Goal: Task Accomplishment & Management: Manage account settings

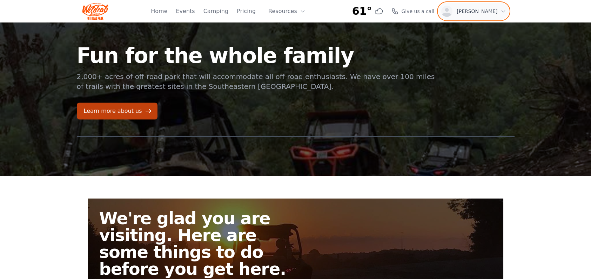
click at [504, 11] on icon "button" at bounding box center [504, 11] width 6 height 6
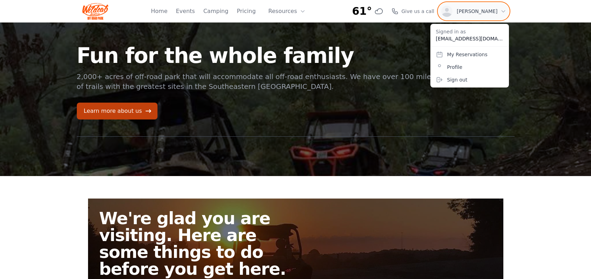
click at [504, 11] on icon "button" at bounding box center [504, 11] width 6 height 6
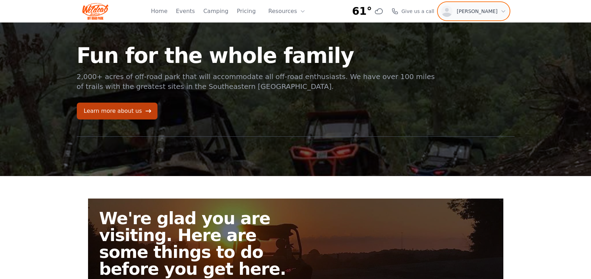
click at [502, 11] on icon "button" at bounding box center [503, 12] width 3 height 2
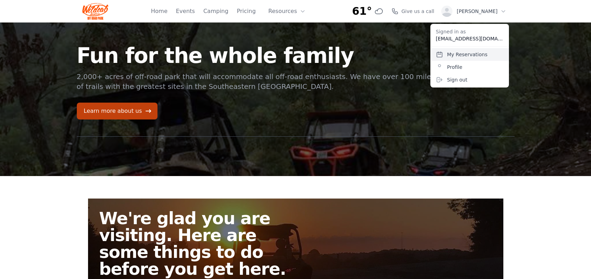
click at [463, 57] on link "My Reservations" at bounding box center [470, 54] width 79 height 13
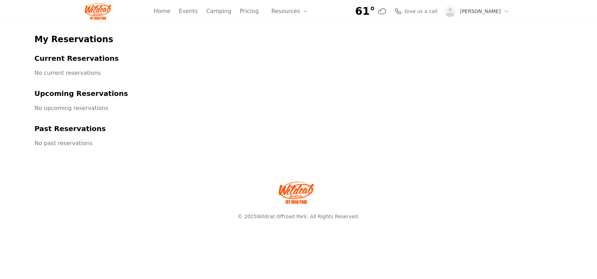
click at [59, 62] on h2 "Current Reservations" at bounding box center [298, 58] width 528 height 10
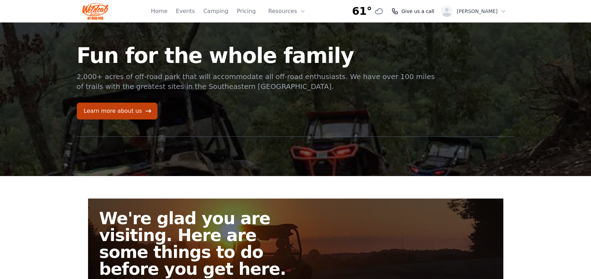
click at [398, 12] on icon at bounding box center [395, 11] width 5 height 5
click at [502, 12] on icon "button" at bounding box center [504, 11] width 6 height 6
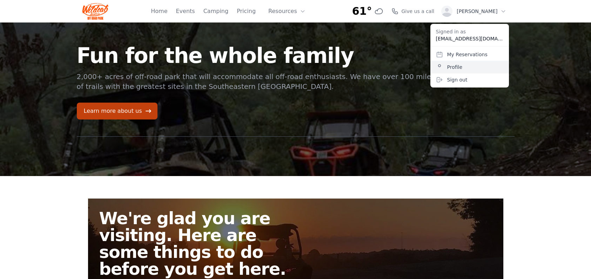
click at [453, 67] on link "Profile" at bounding box center [470, 67] width 79 height 13
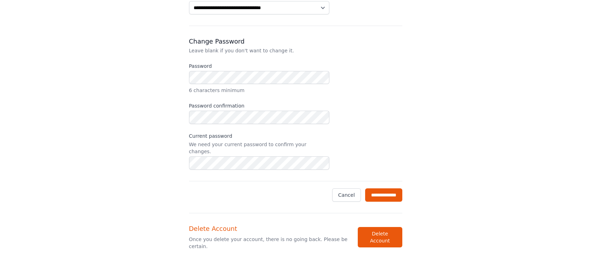
scroll to position [176, 0]
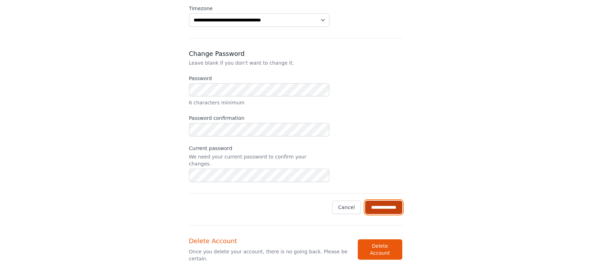
click at [386, 200] on input "**********" at bounding box center [383, 206] width 37 height 13
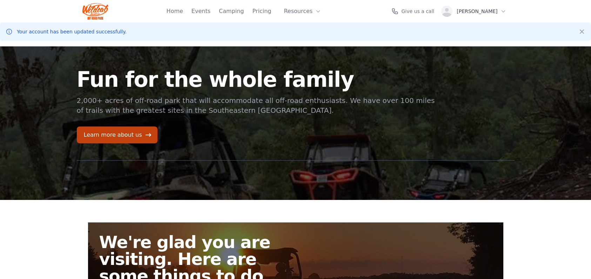
click at [499, 12] on div "[PERSON_NAME]" at bounding box center [474, 11] width 65 height 11
click at [0, 0] on link "My Reservations" at bounding box center [0, 0] width 0 height 0
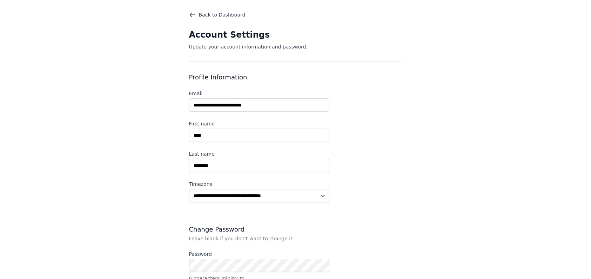
scroll to position [176, 0]
